Goal: Task Accomplishment & Management: Manage account settings

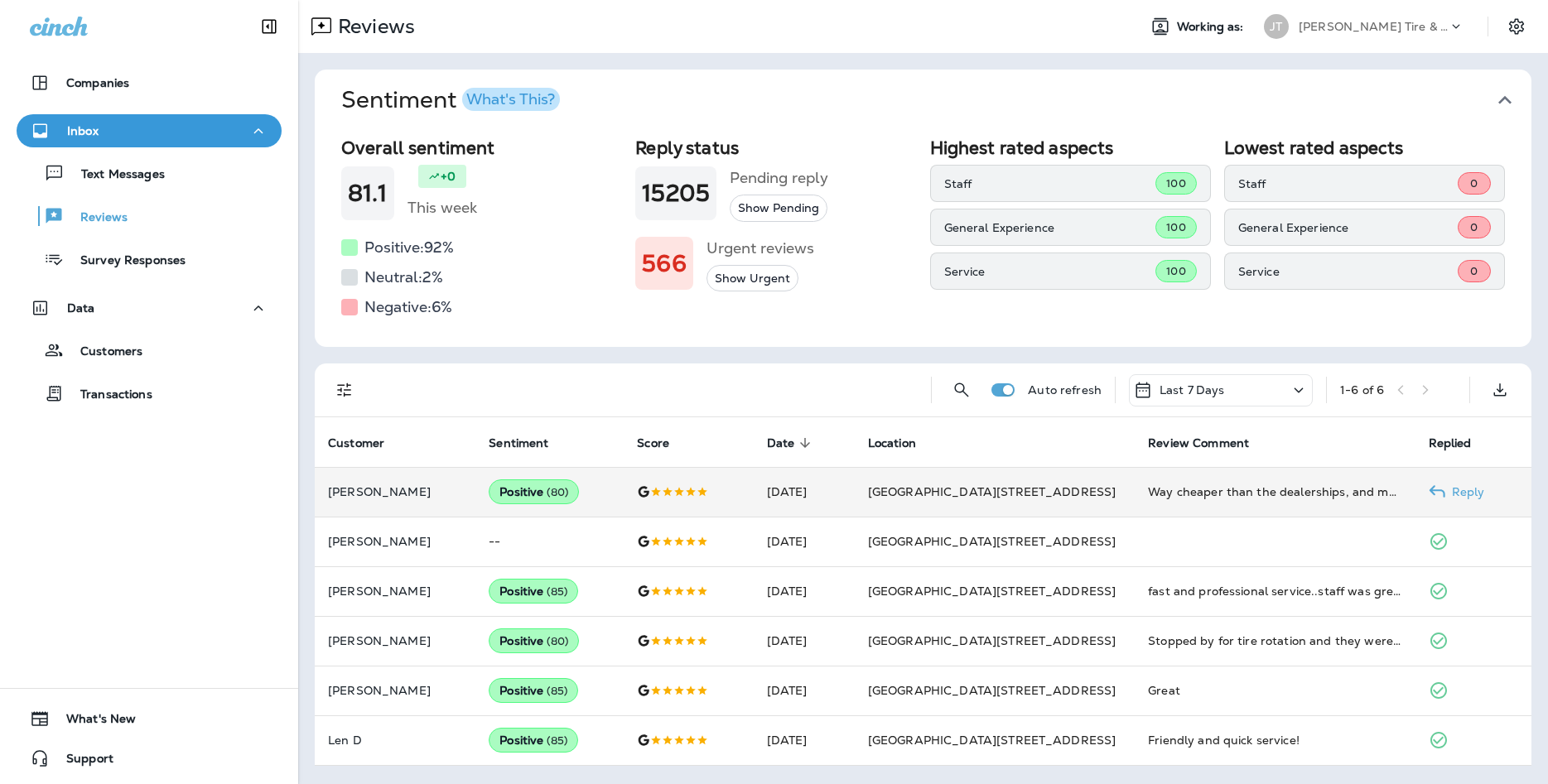
click at [1293, 478] on td "Way cheaper than the dealerships, and more services for actually reasonable exp…" at bounding box center [1275, 493] width 280 height 50
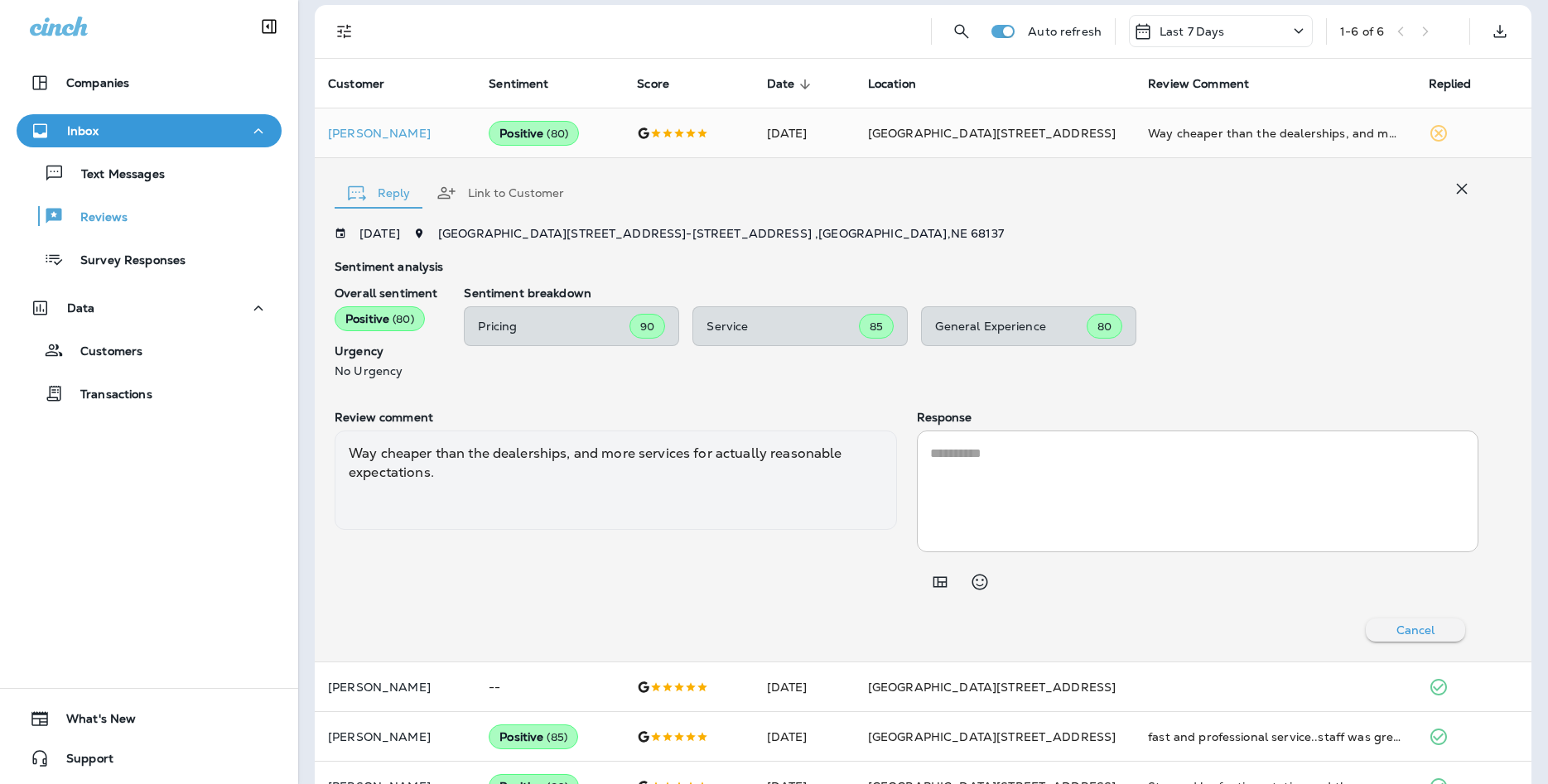
scroll to position [356, 0]
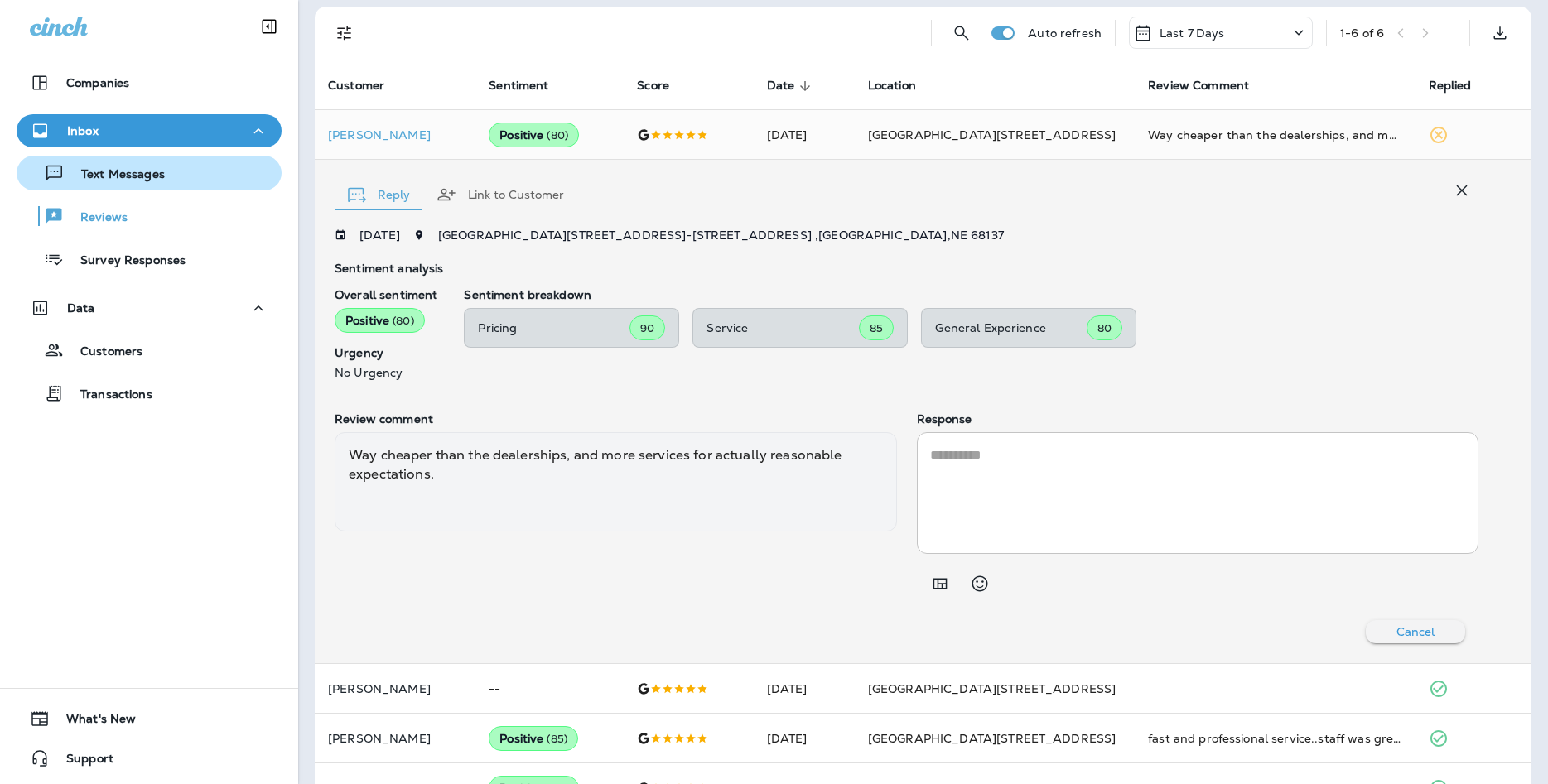
click at [155, 186] on button "Text Messages" at bounding box center [149, 173] width 266 height 35
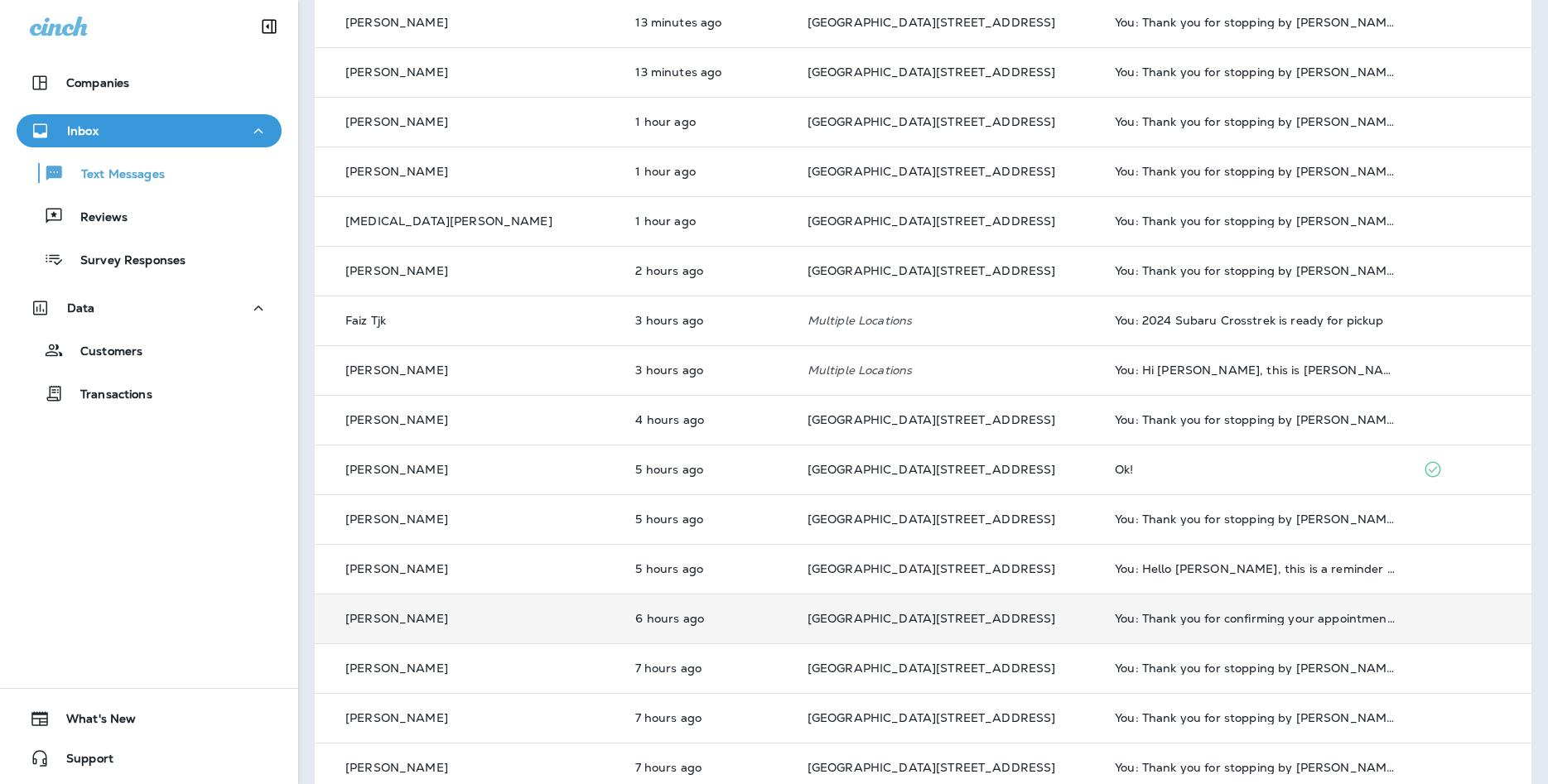
scroll to position [179, 0]
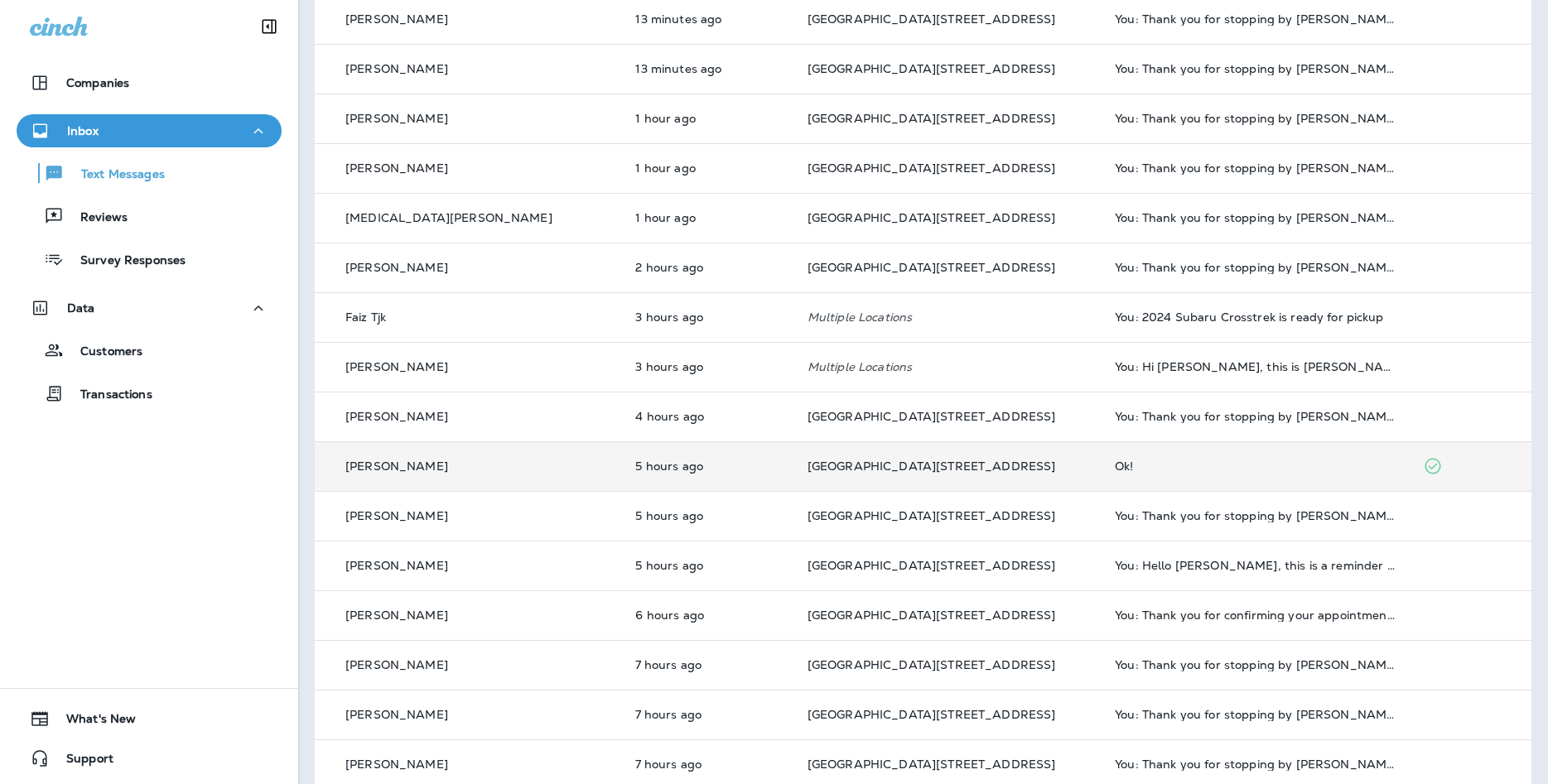
click at [1178, 453] on td "Ok!" at bounding box center [1255, 467] width 307 height 50
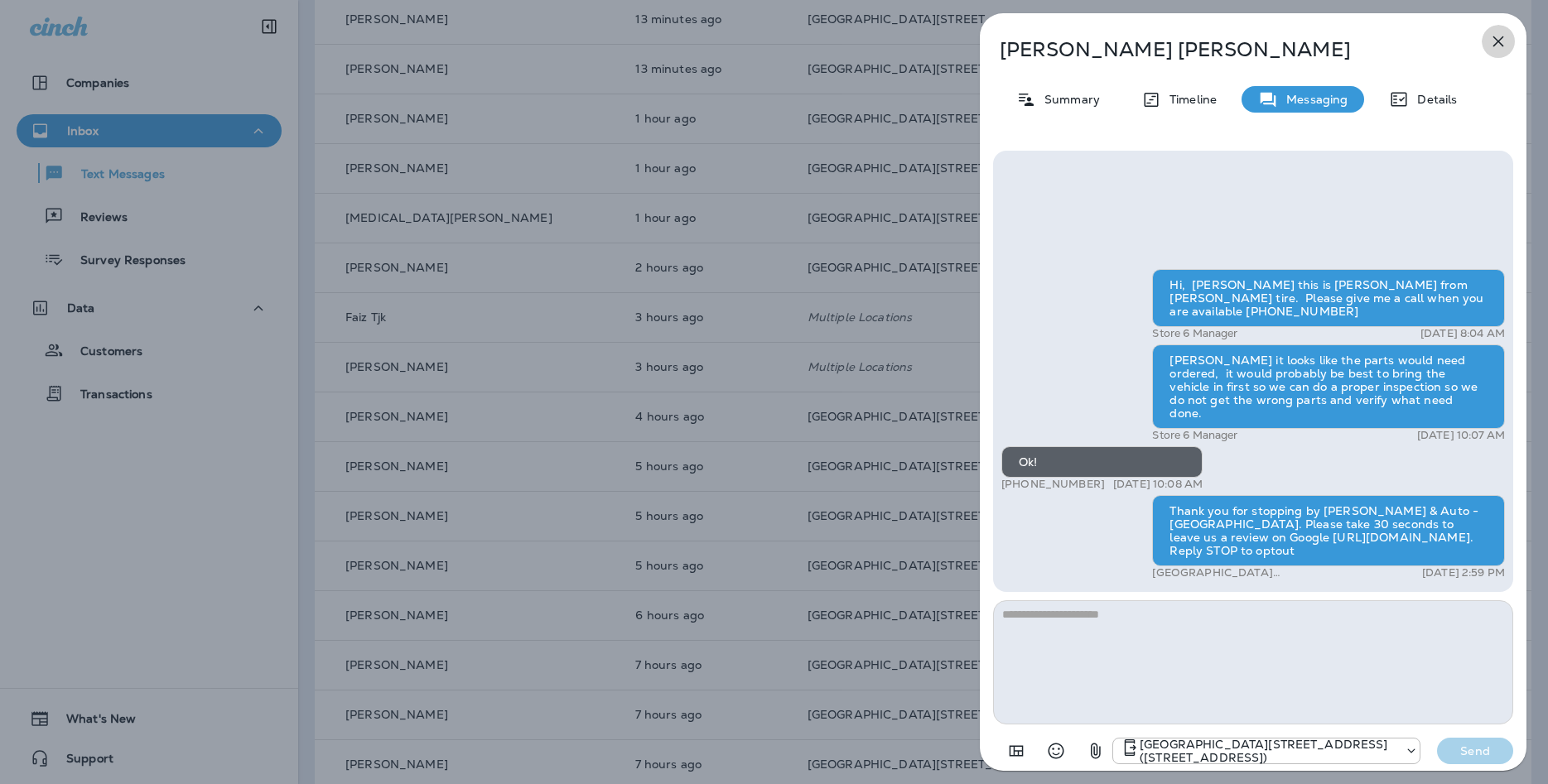
click at [1500, 49] on icon "button" at bounding box center [1498, 41] width 20 height 20
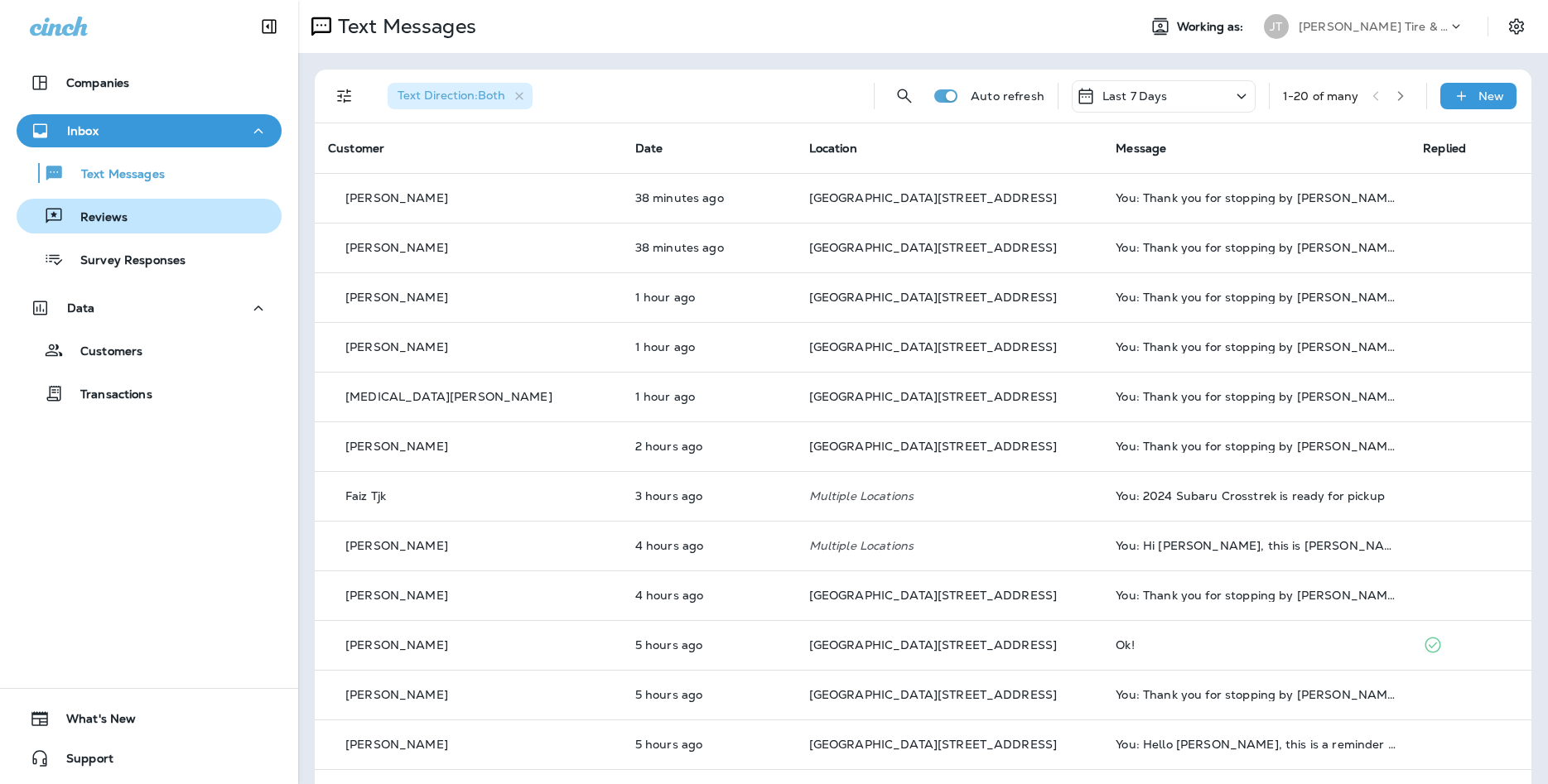
click at [218, 211] on div "Reviews" at bounding box center [149, 216] width 252 height 25
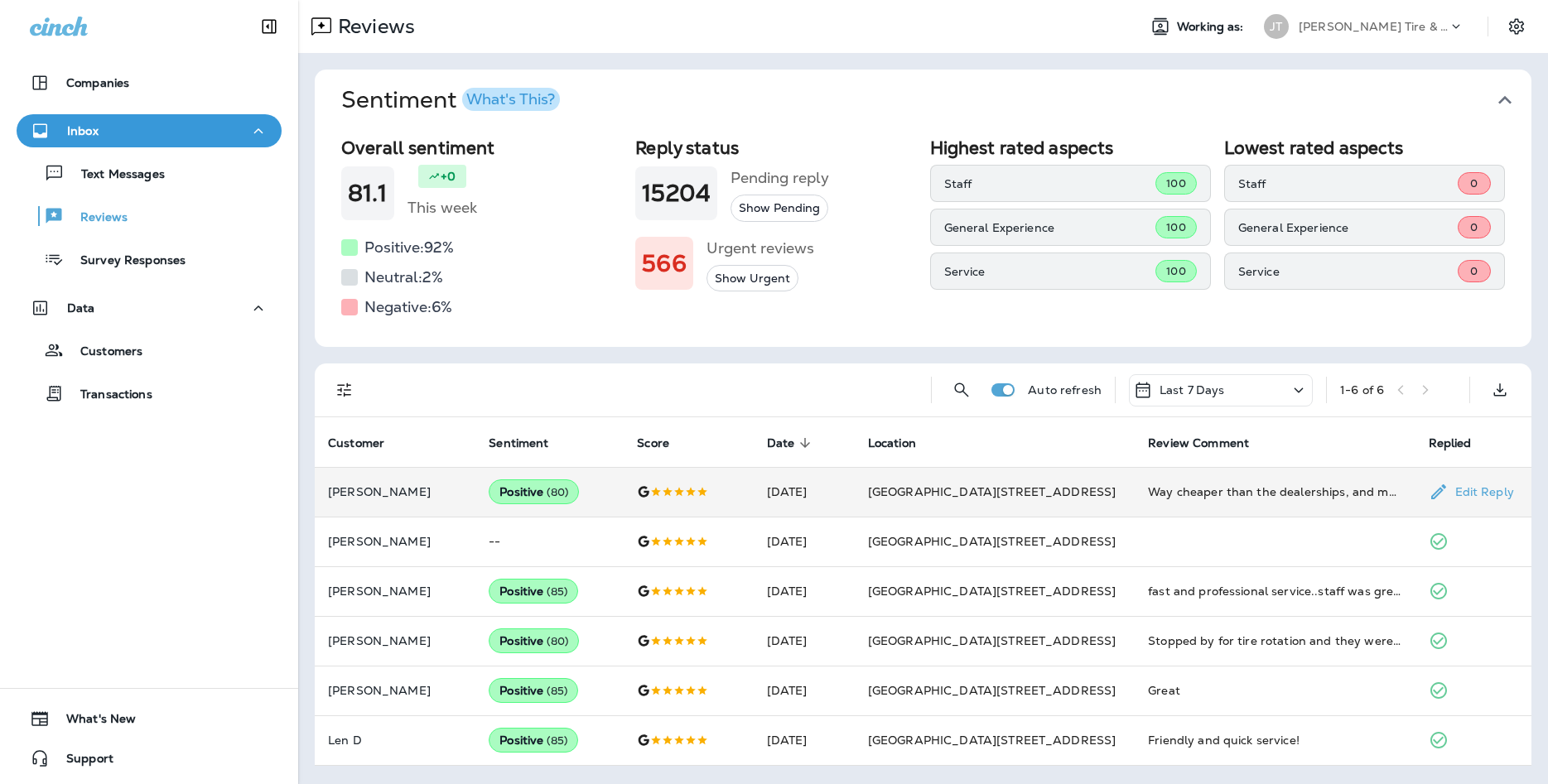
click at [798, 480] on td "[DATE]" at bounding box center [804, 493] width 101 height 50
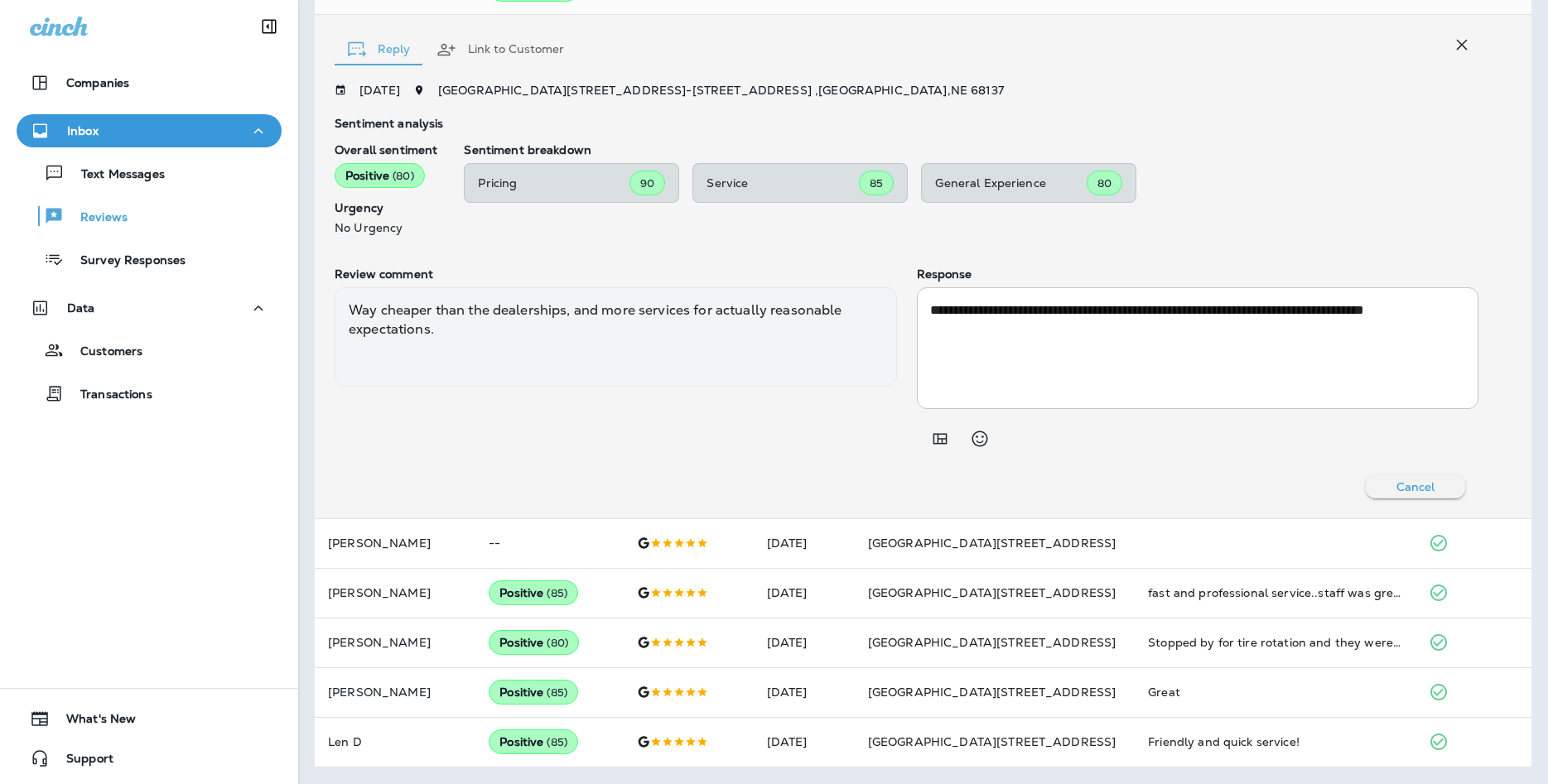
scroll to position [501, 0]
click at [248, 569] on div "Companies Inbox Text Messages Reviews Survey Responses Data Customers Transacti…" at bounding box center [149, 392] width 298 height 784
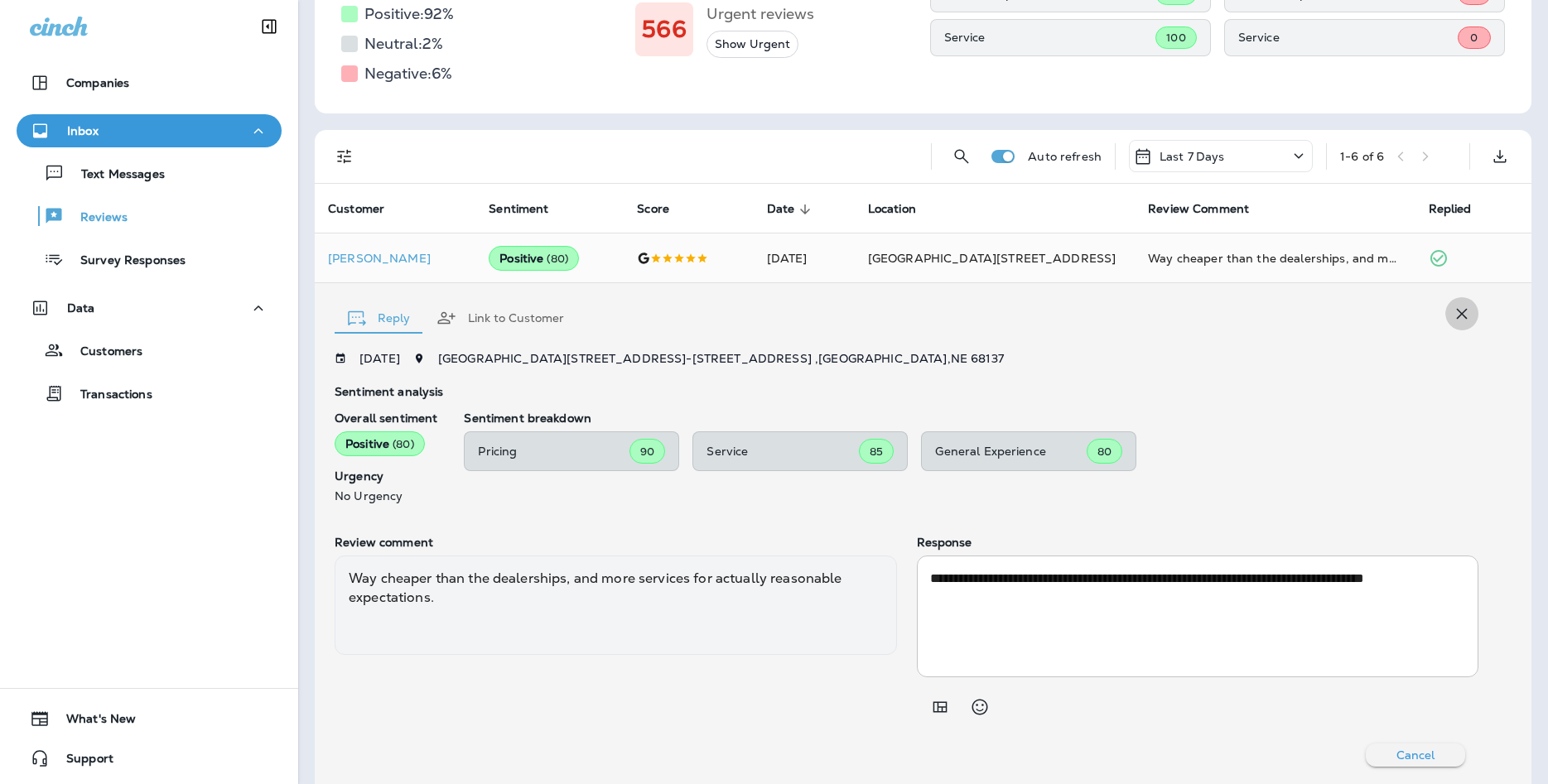
click at [1468, 317] on icon "button" at bounding box center [1461, 314] width 20 height 20
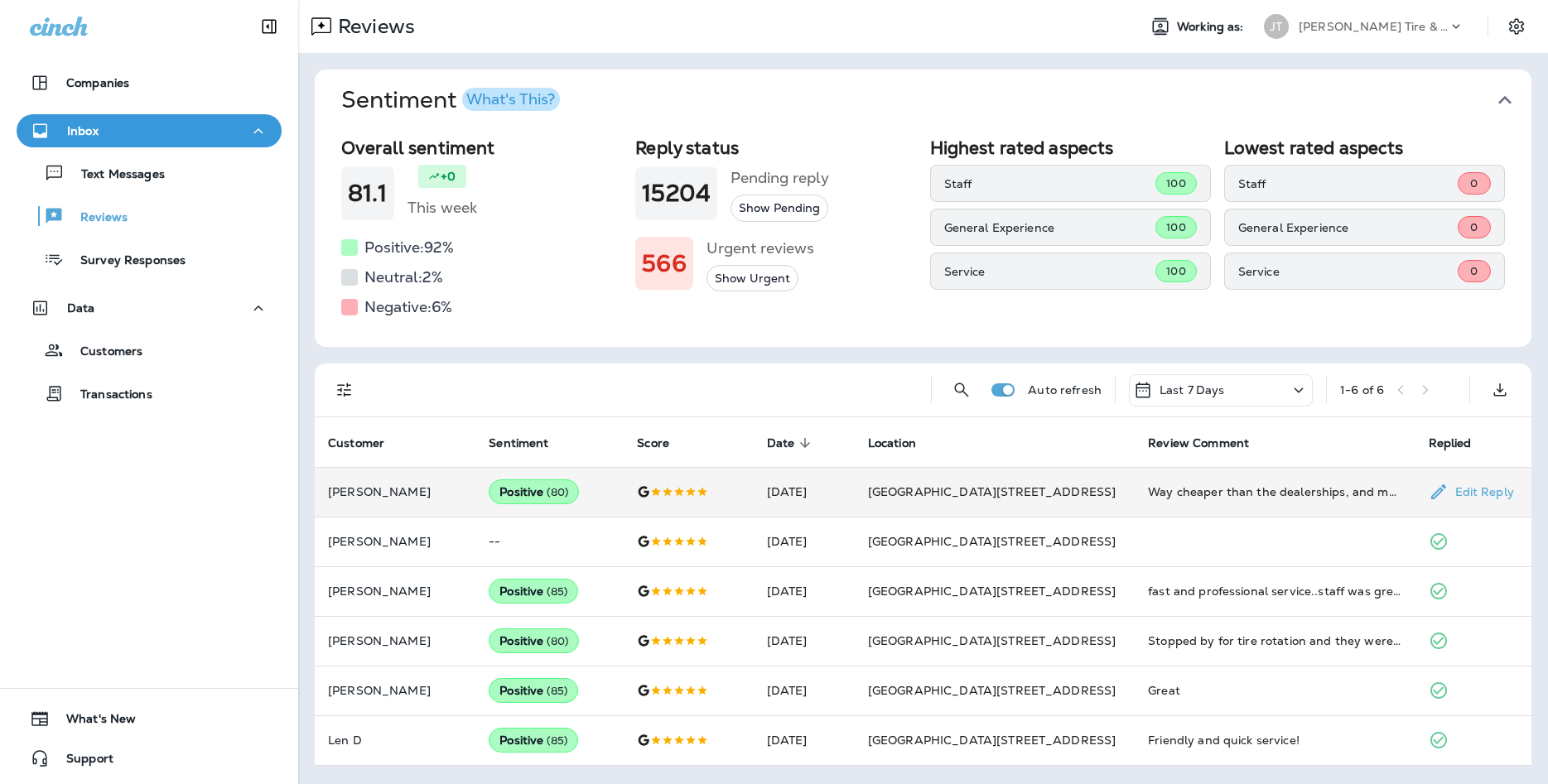
click at [524, 492] on div "Positive ( 80 )" at bounding box center [534, 493] width 90 height 25
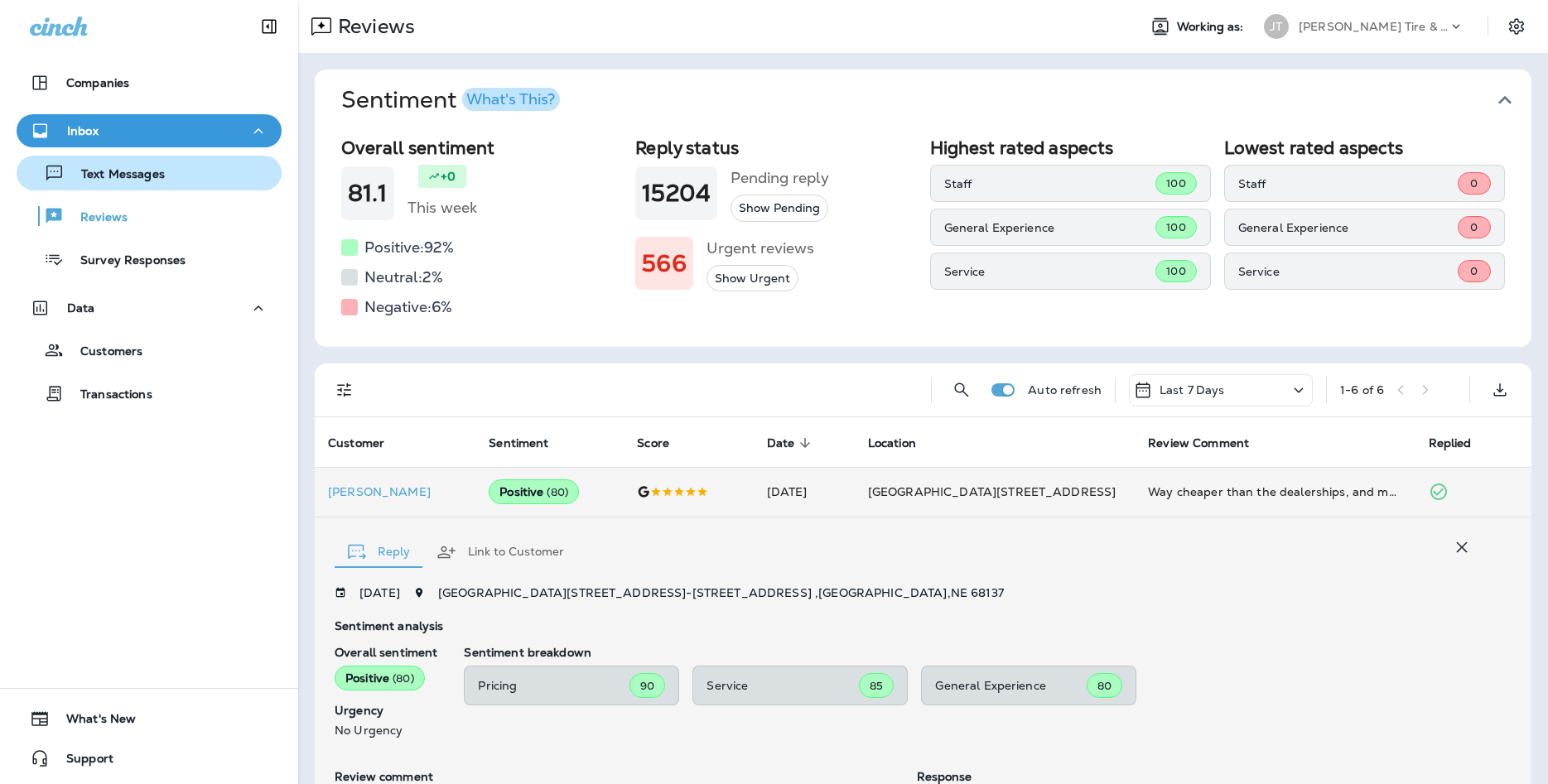
click at [139, 183] on div "Text Messages" at bounding box center [93, 173] width 141 height 25
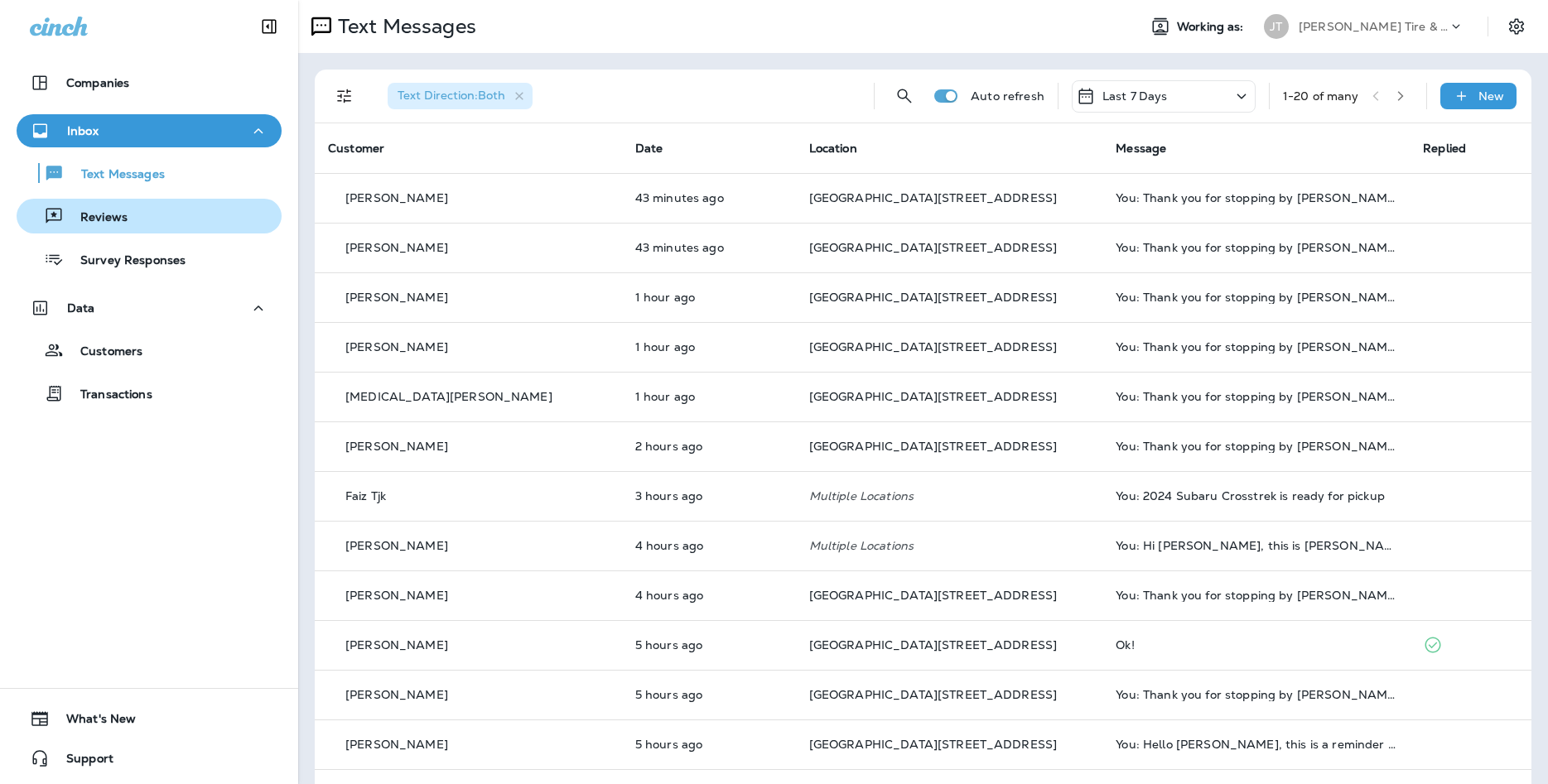
click at [206, 217] on div "Reviews" at bounding box center [149, 216] width 252 height 25
